Goal: Find specific page/section

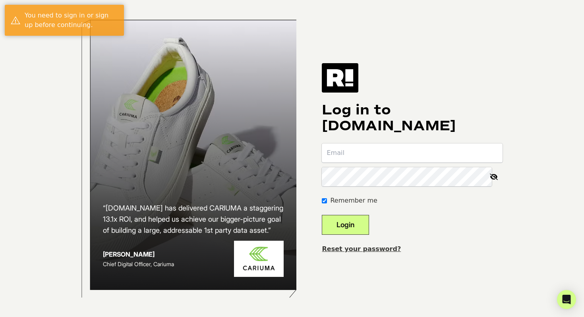
type input "kristinp@ritani.com"
click at [360, 218] on button "Login" at bounding box center [345, 225] width 47 height 20
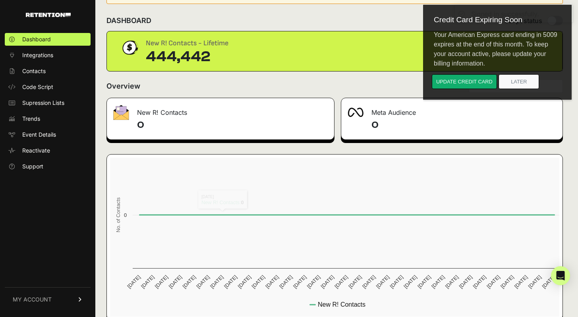
scroll to position [59, 0]
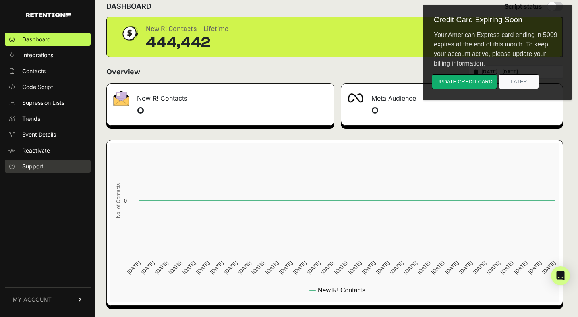
click at [37, 167] on span "Support" at bounding box center [32, 166] width 21 height 8
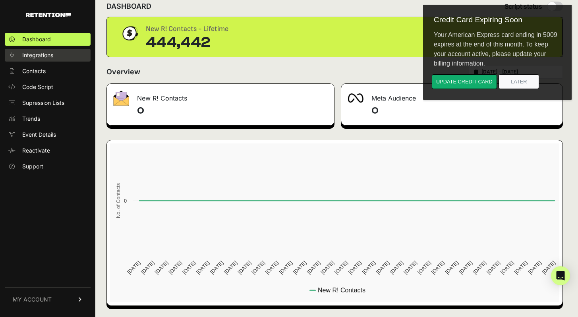
click at [37, 54] on span "Integrations" at bounding box center [37, 55] width 31 height 8
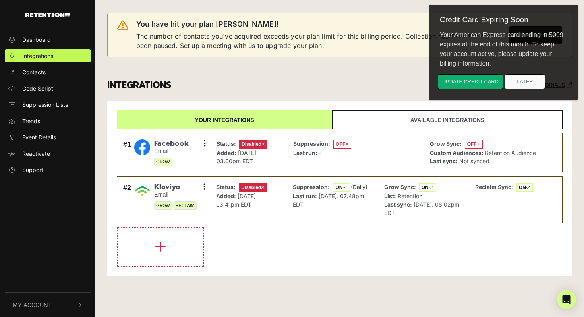
click at [273, 248] on li at bounding box center [339, 247] width 445 height 40
